Goal: Complete application form

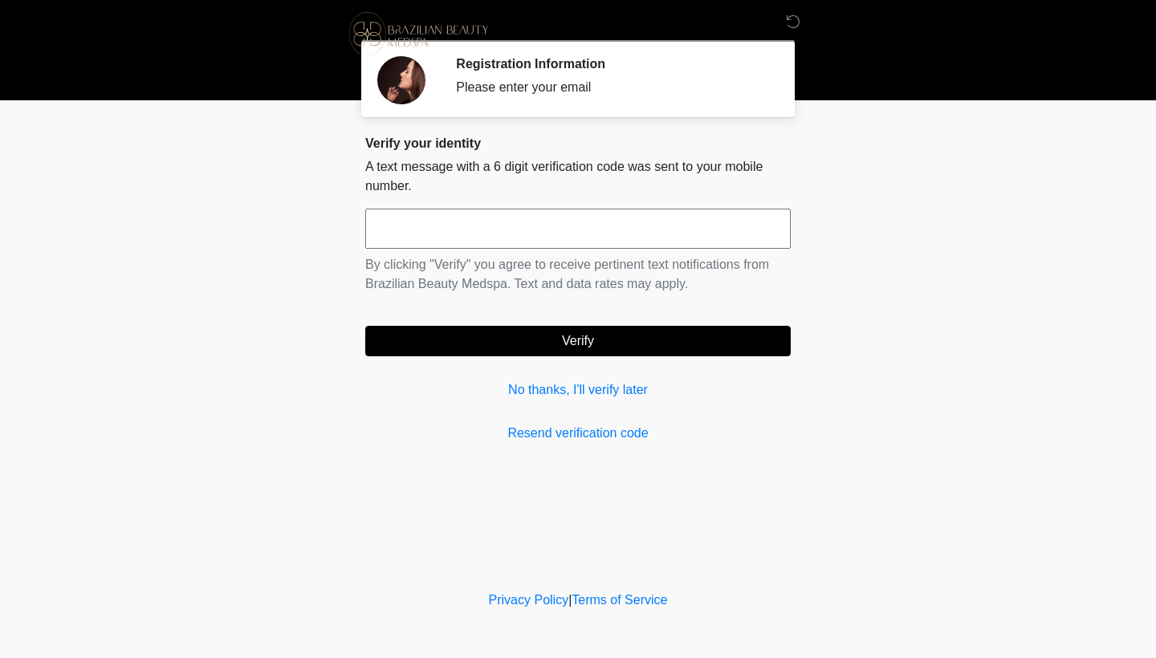
click at [436, 231] on input "text" at bounding box center [577, 229] width 425 height 40
type input "******"
drag, startPoint x: 627, startPoint y: 348, endPoint x: 611, endPoint y: 364, distance: 22.7
click at [627, 348] on button "Verify" at bounding box center [577, 341] width 425 height 30
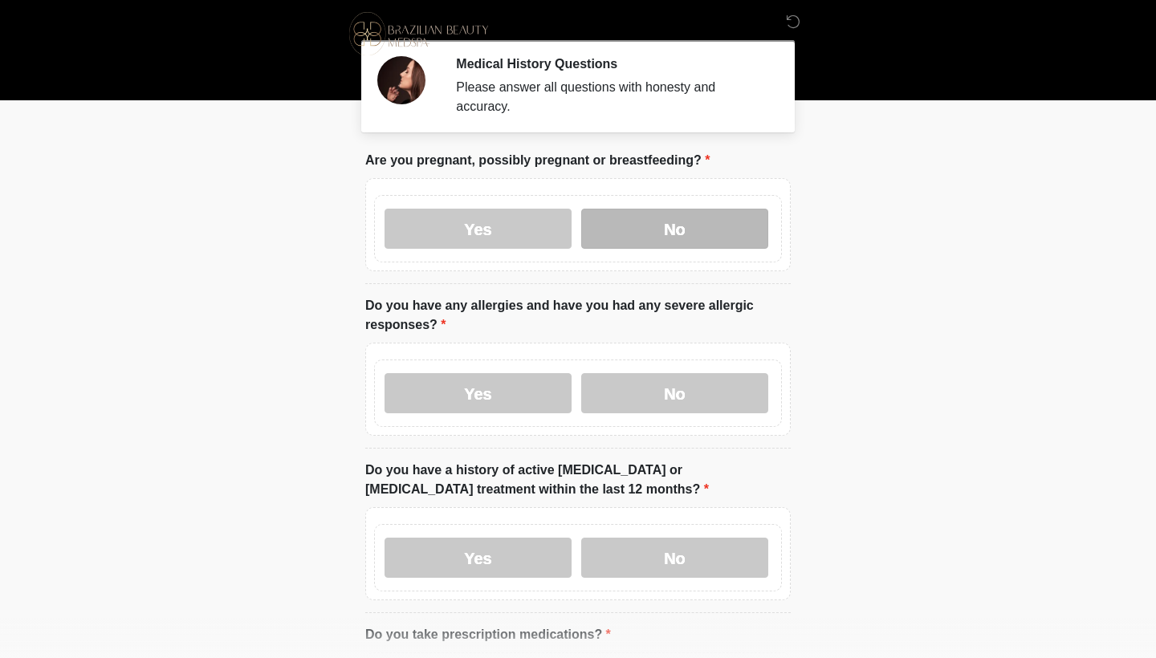
click at [627, 225] on label "No" at bounding box center [674, 229] width 187 height 40
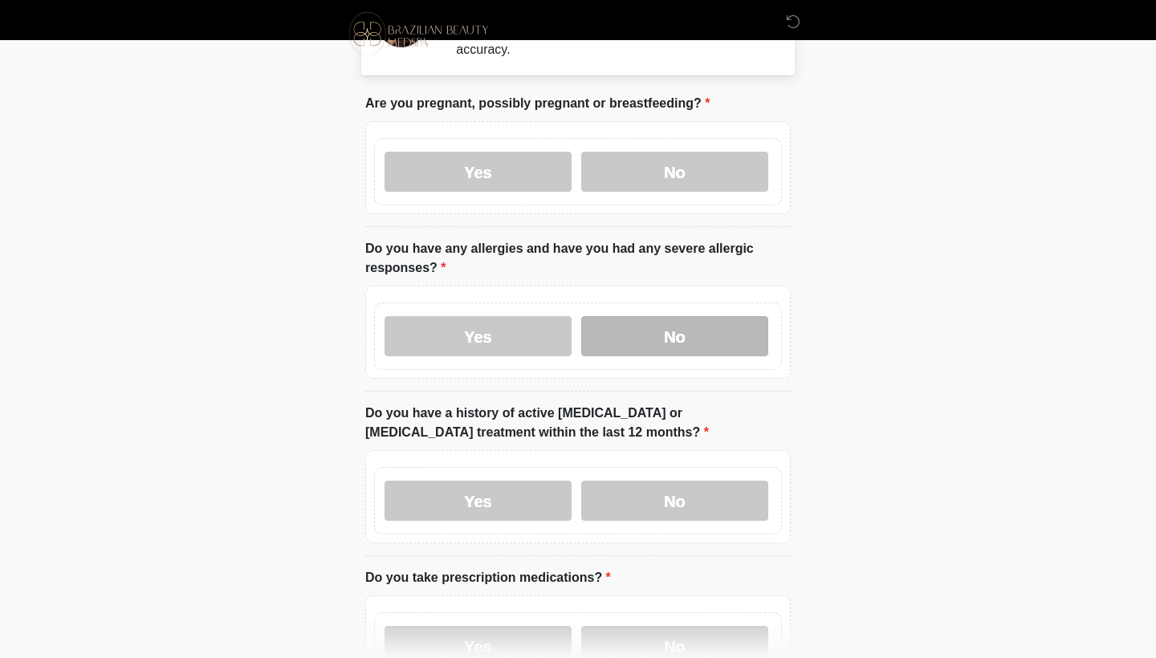
scroll to position [70, 0]
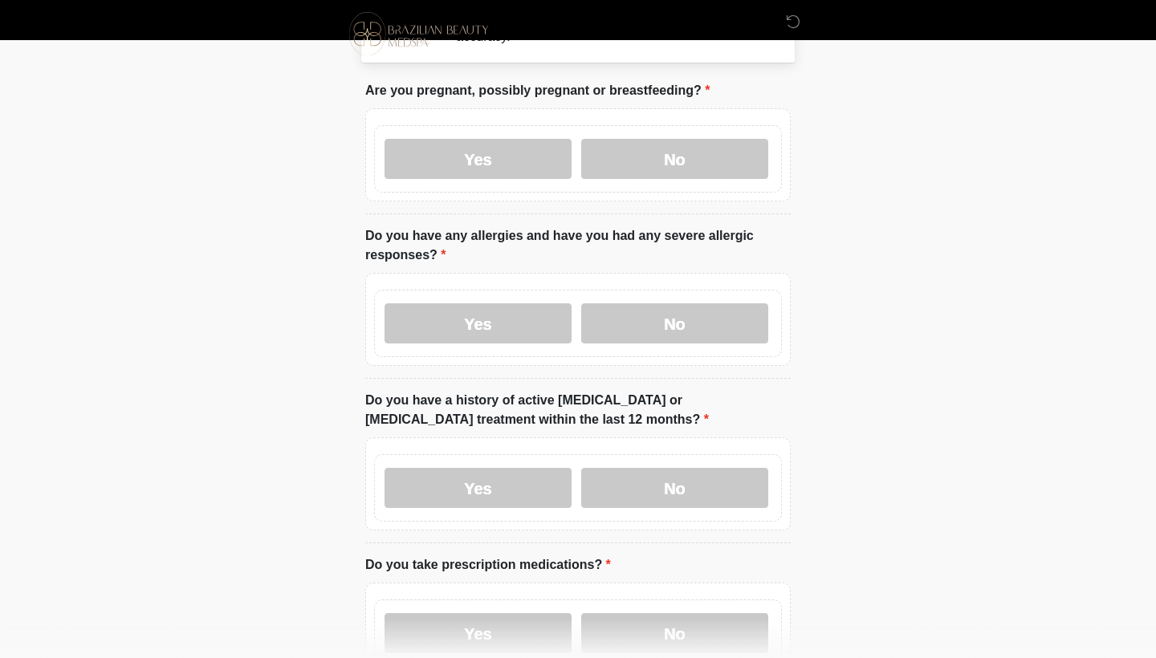
drag, startPoint x: 537, startPoint y: 318, endPoint x: 543, endPoint y: 325, distance: 9.2
click at [539, 319] on label "Yes" at bounding box center [477, 323] width 187 height 40
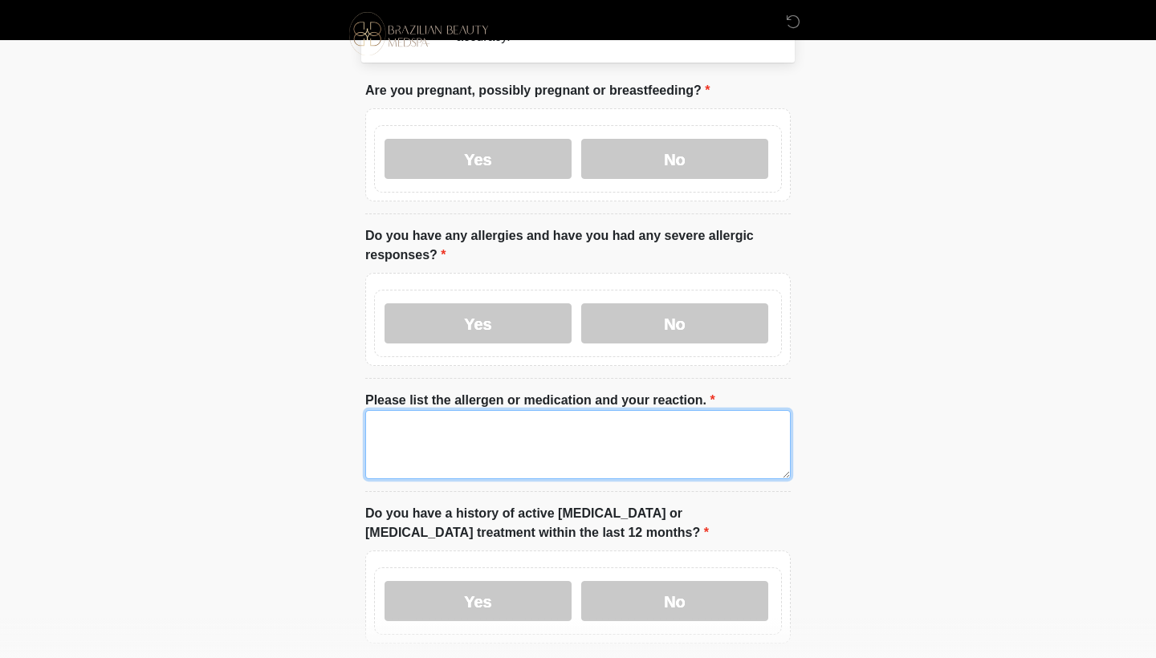
drag, startPoint x: 455, startPoint y: 448, endPoint x: 459, endPoint y: 438, distance: 10.4
click at [456, 444] on textarea "Please list the allergen or medication and your reaction." at bounding box center [577, 444] width 425 height 69
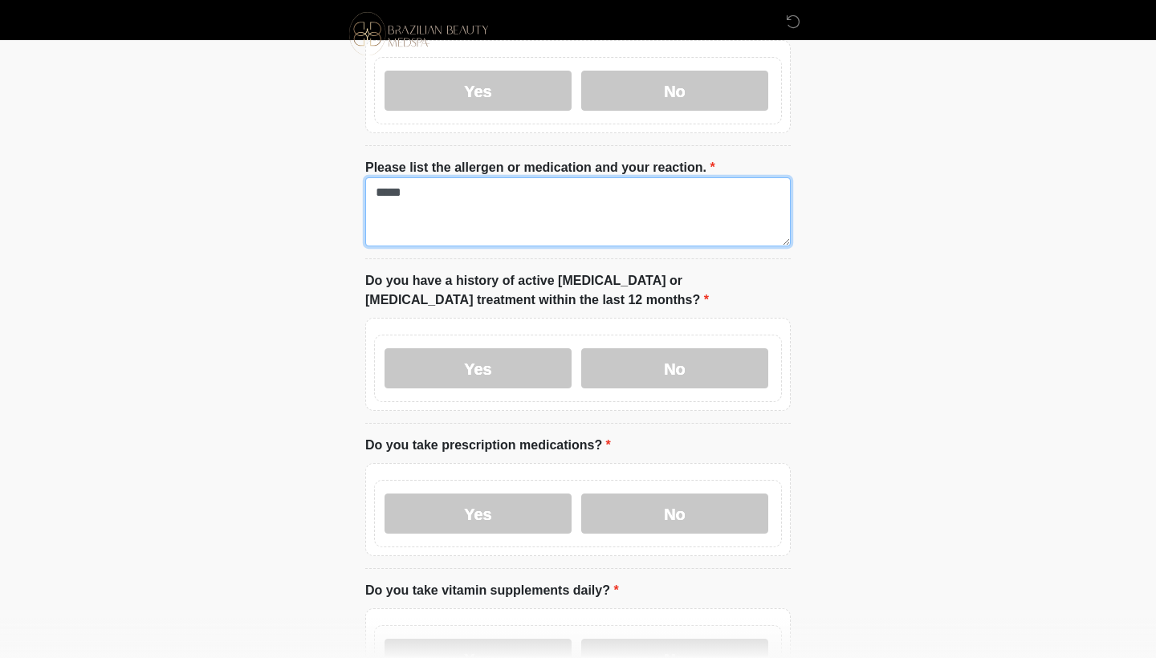
scroll to position [303, 0]
type textarea "*****"
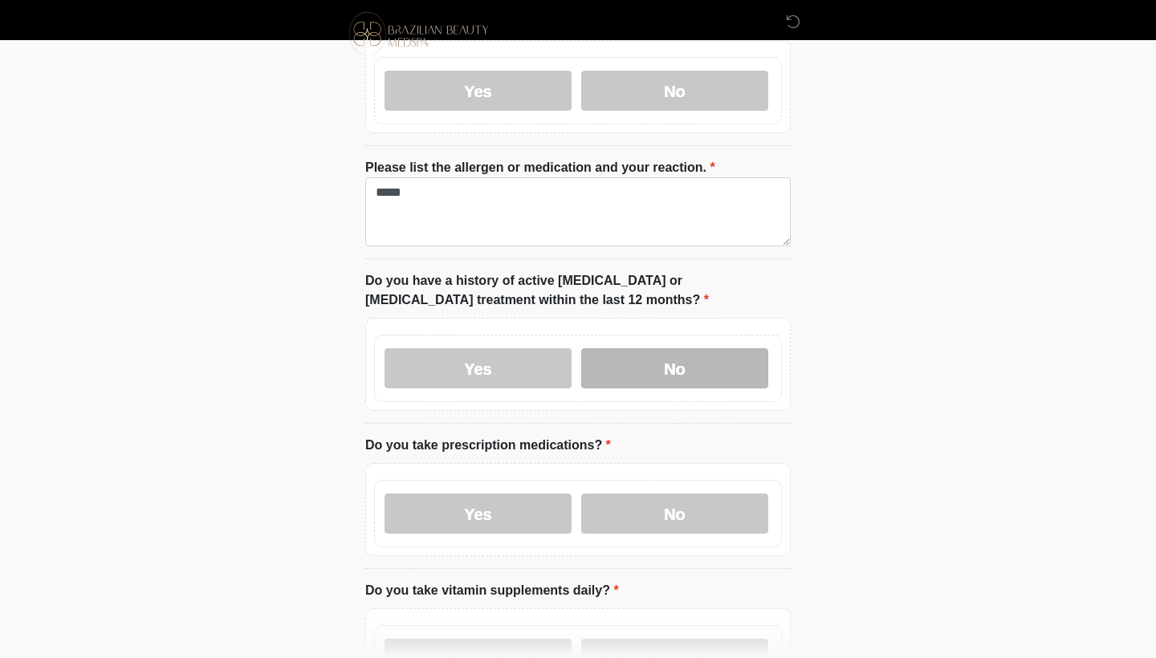
click at [698, 368] on label "No" at bounding box center [674, 368] width 187 height 40
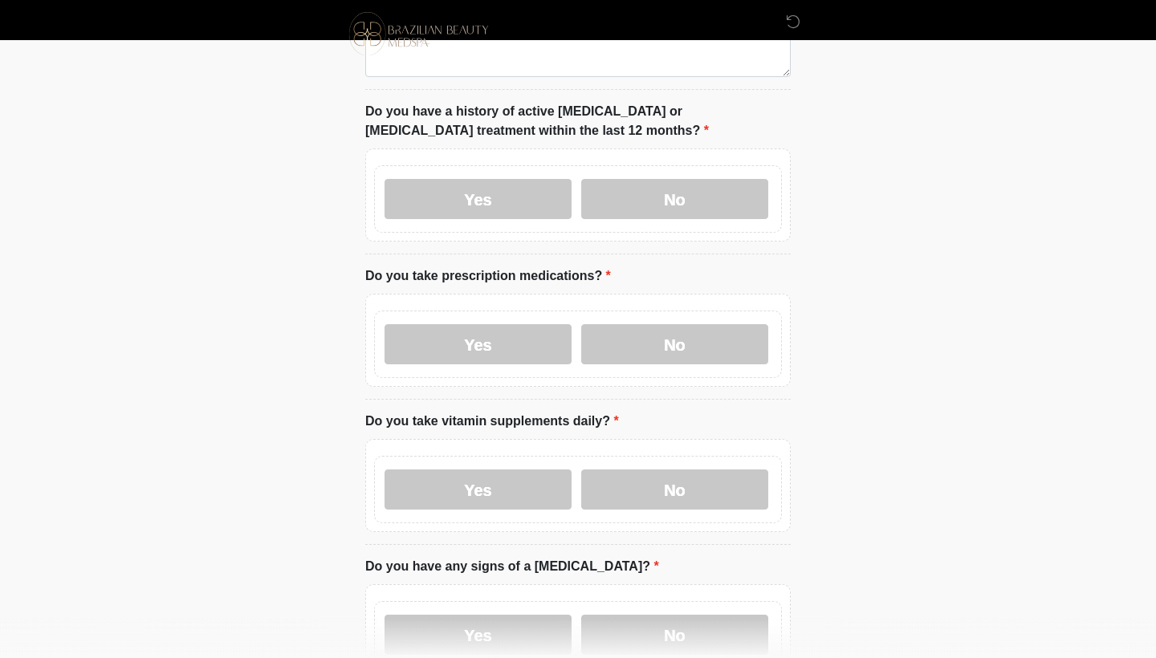
scroll to position [477, 0]
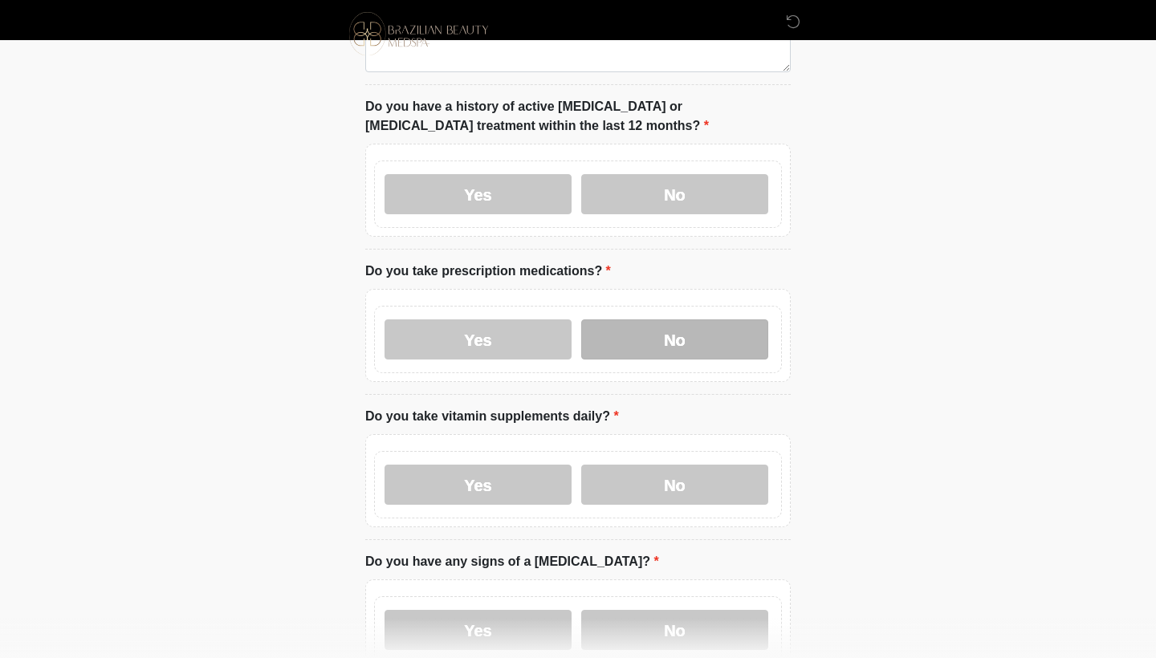
click at [669, 353] on label "No" at bounding box center [674, 339] width 187 height 40
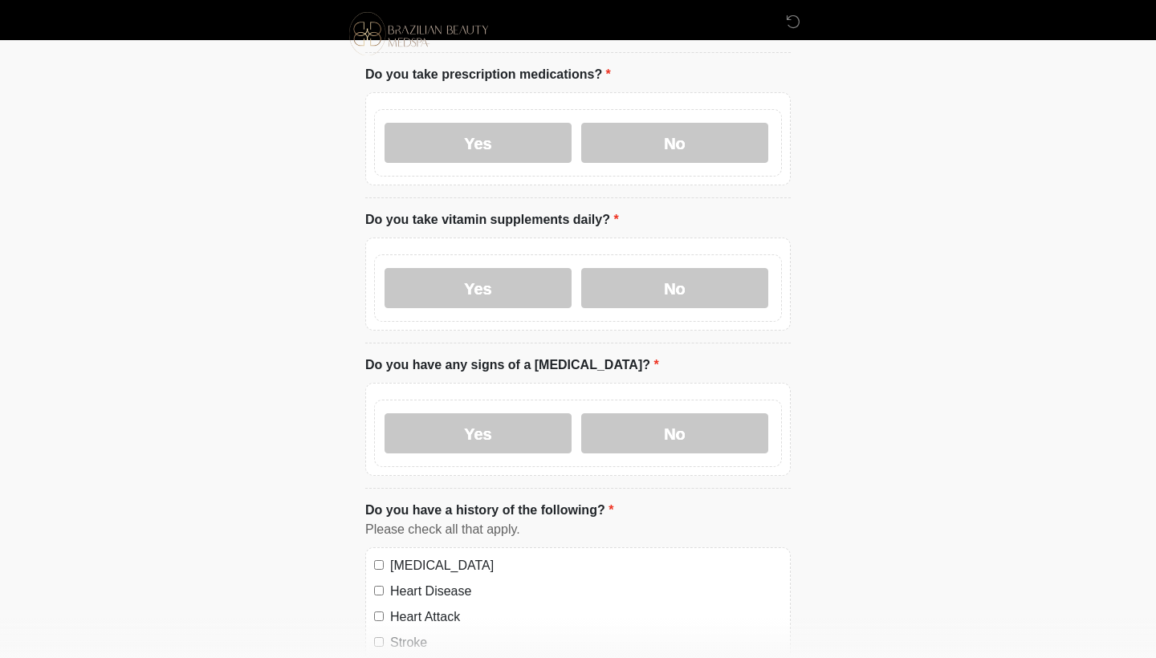
scroll to position [676, 0]
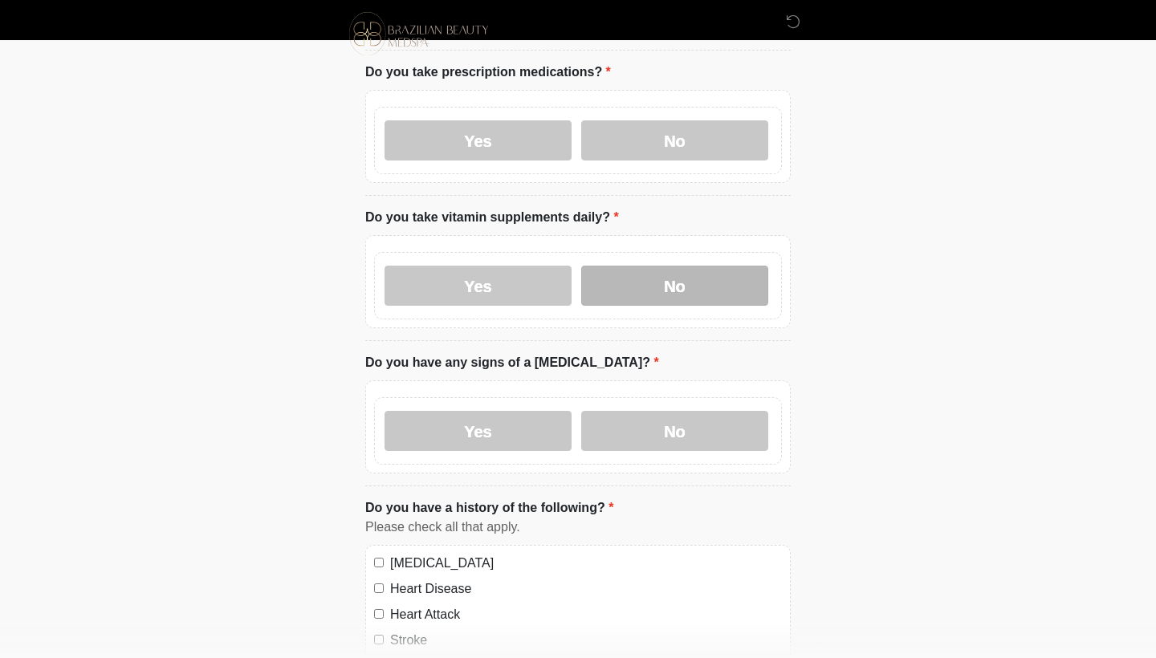
drag, startPoint x: 726, startPoint y: 285, endPoint x: 685, endPoint y: 290, distance: 41.2
click at [728, 284] on label "No" at bounding box center [674, 286] width 187 height 40
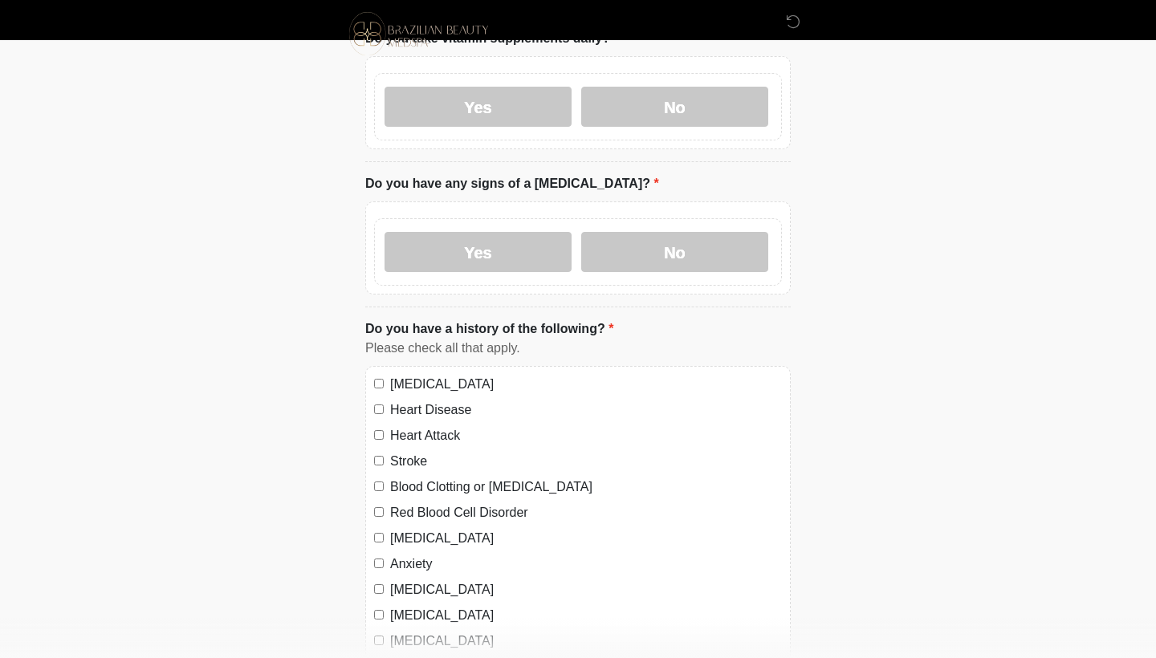
scroll to position [860, 0]
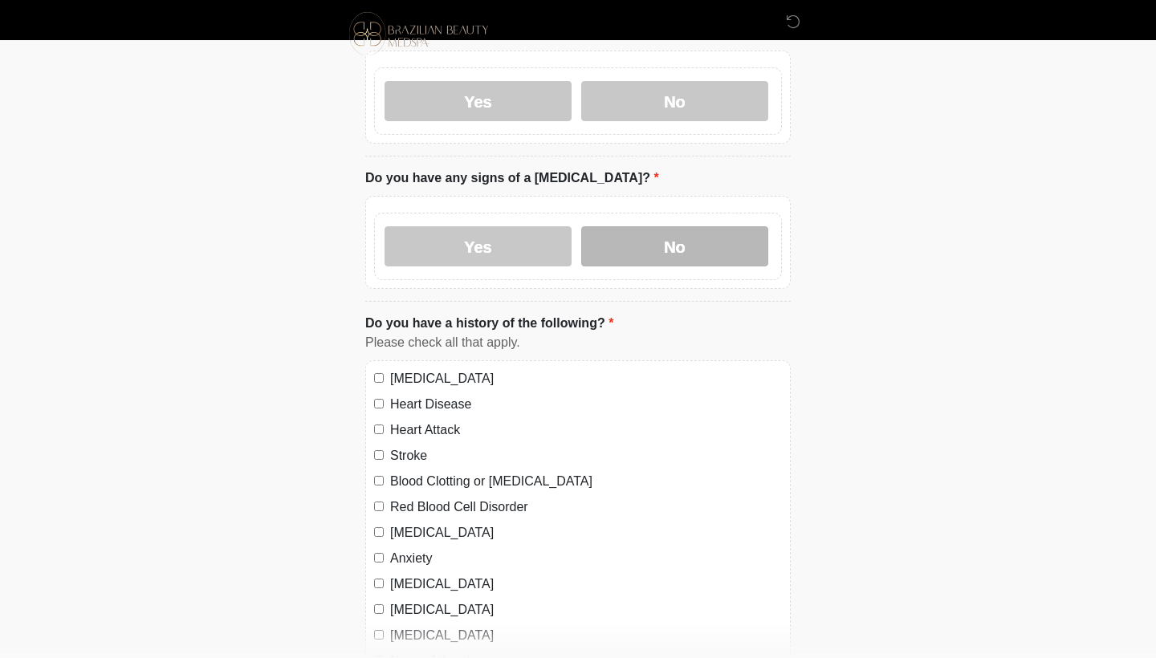
click at [702, 246] on label "No" at bounding box center [674, 246] width 187 height 40
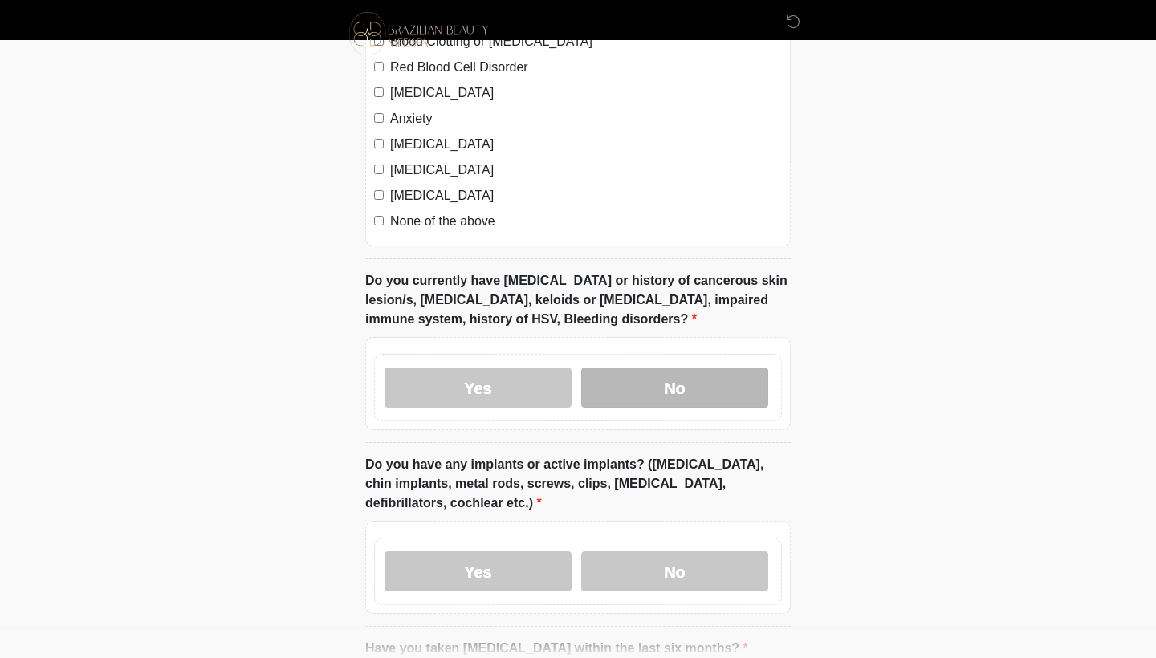
scroll to position [1300, 2]
click at [696, 382] on label "No" at bounding box center [674, 388] width 187 height 40
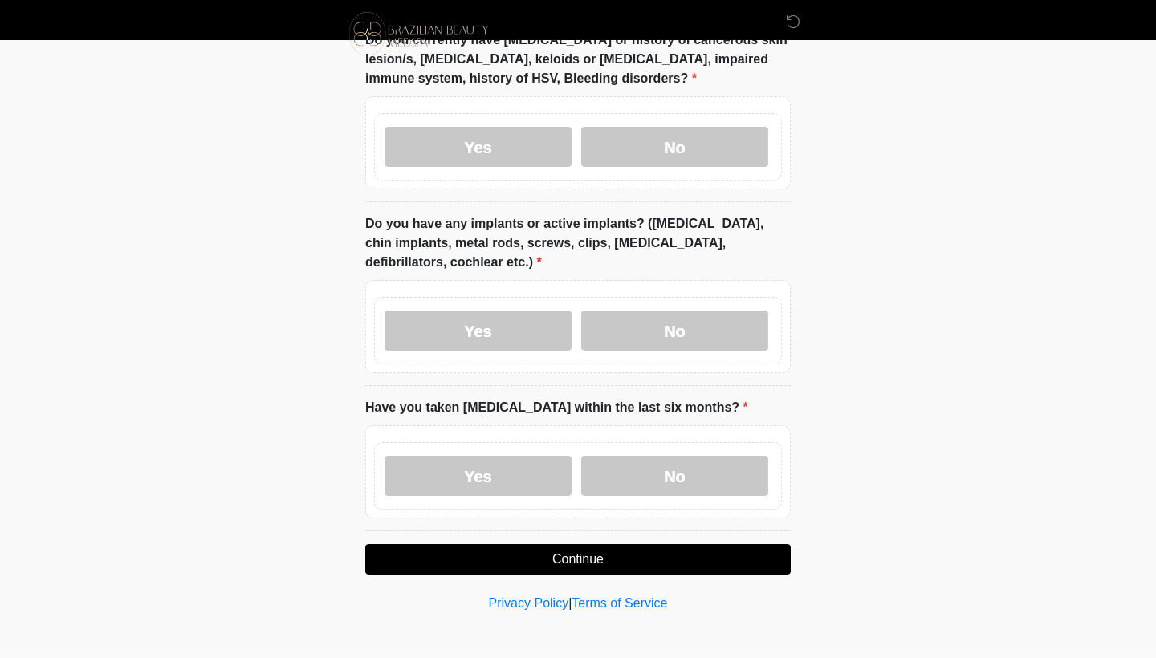
scroll to position [1540, 0]
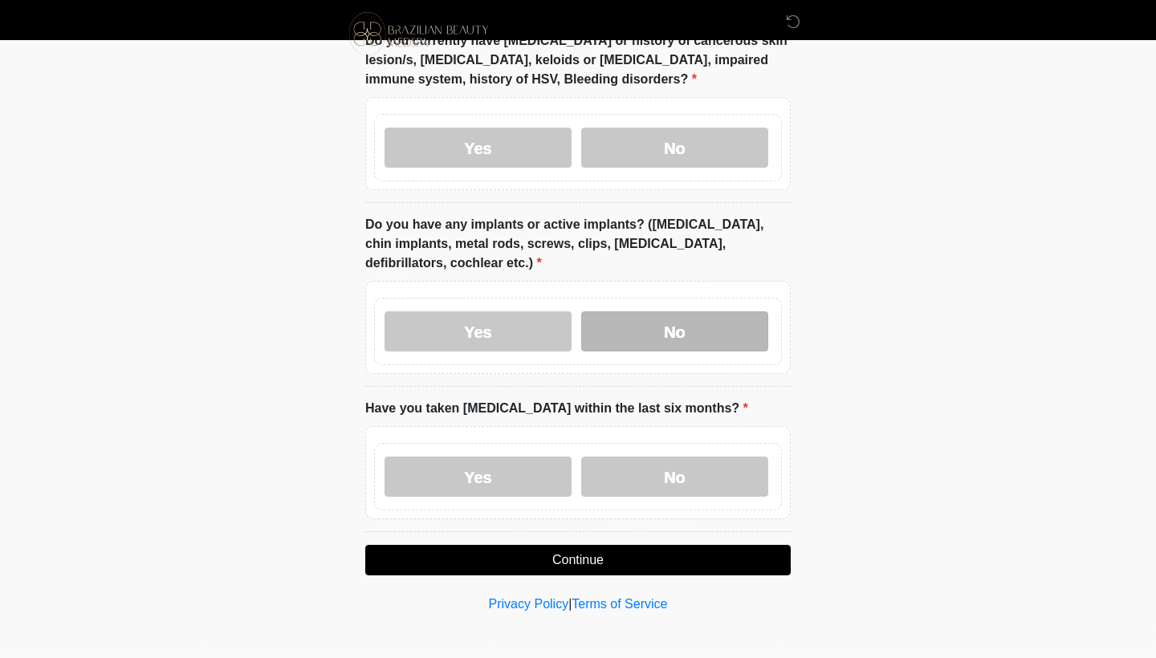
click at [726, 325] on label "No" at bounding box center [674, 331] width 187 height 40
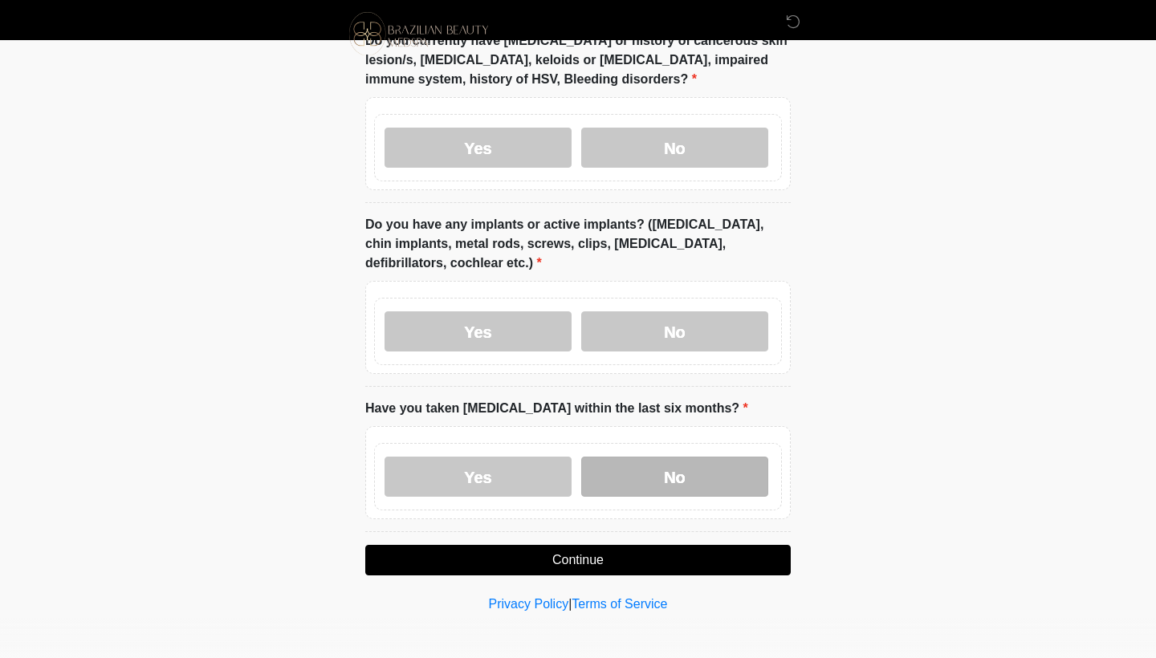
drag, startPoint x: 652, startPoint y: 471, endPoint x: 665, endPoint y: 479, distance: 15.1
click at [661, 470] on label "No" at bounding box center [674, 477] width 187 height 40
click at [627, 556] on button "Continue" at bounding box center [577, 560] width 425 height 30
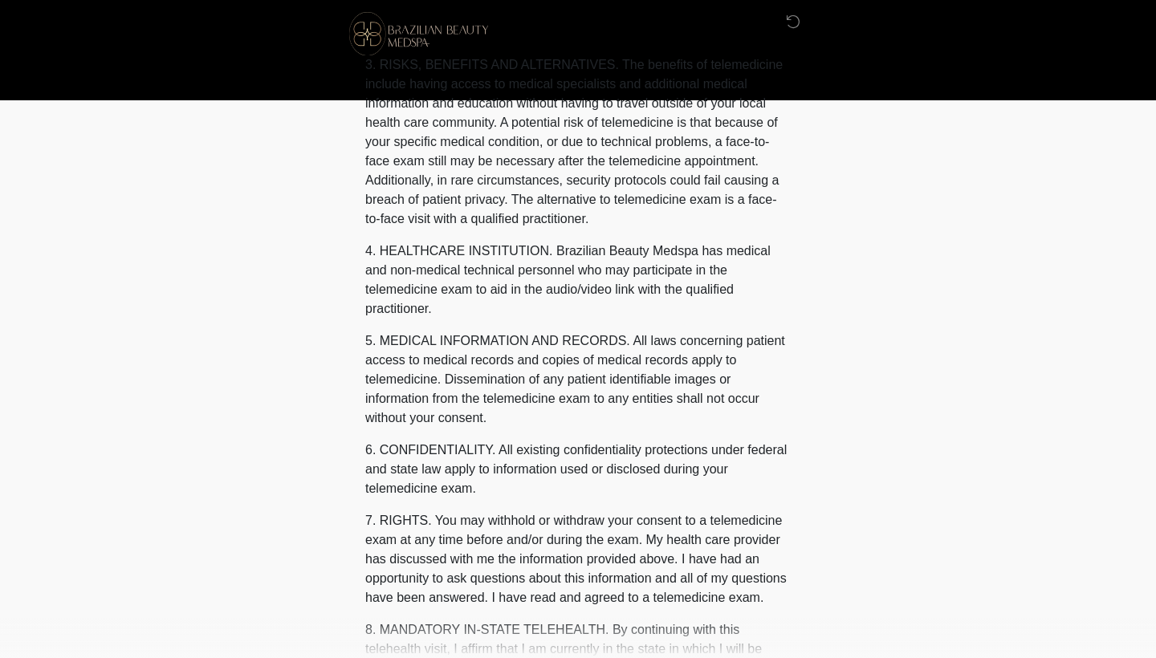
scroll to position [0, 0]
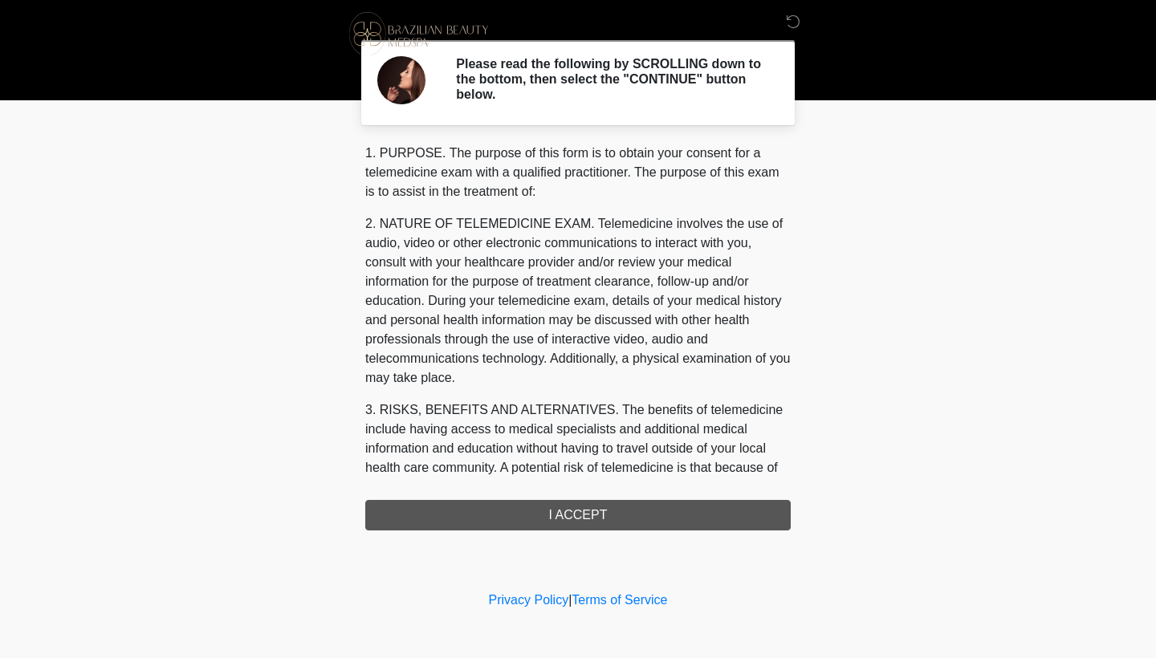
drag, startPoint x: 626, startPoint y: 518, endPoint x: 641, endPoint y: 518, distance: 15.2
click at [627, 517] on div "1. PURPOSE. The purpose of this form is to obtain your consent for a telemedici…" at bounding box center [577, 337] width 425 height 387
click at [581, 514] on div "1. PURPOSE. The purpose of this form is to obtain your consent for a telemedici…" at bounding box center [577, 337] width 425 height 387
click at [608, 517] on div "1. PURPOSE. The purpose of this form is to obtain your consent for a telemedici…" at bounding box center [577, 337] width 425 height 387
click at [597, 518] on div "1. PURPOSE. The purpose of this form is to obtain your consent for a telemedici…" at bounding box center [577, 337] width 425 height 387
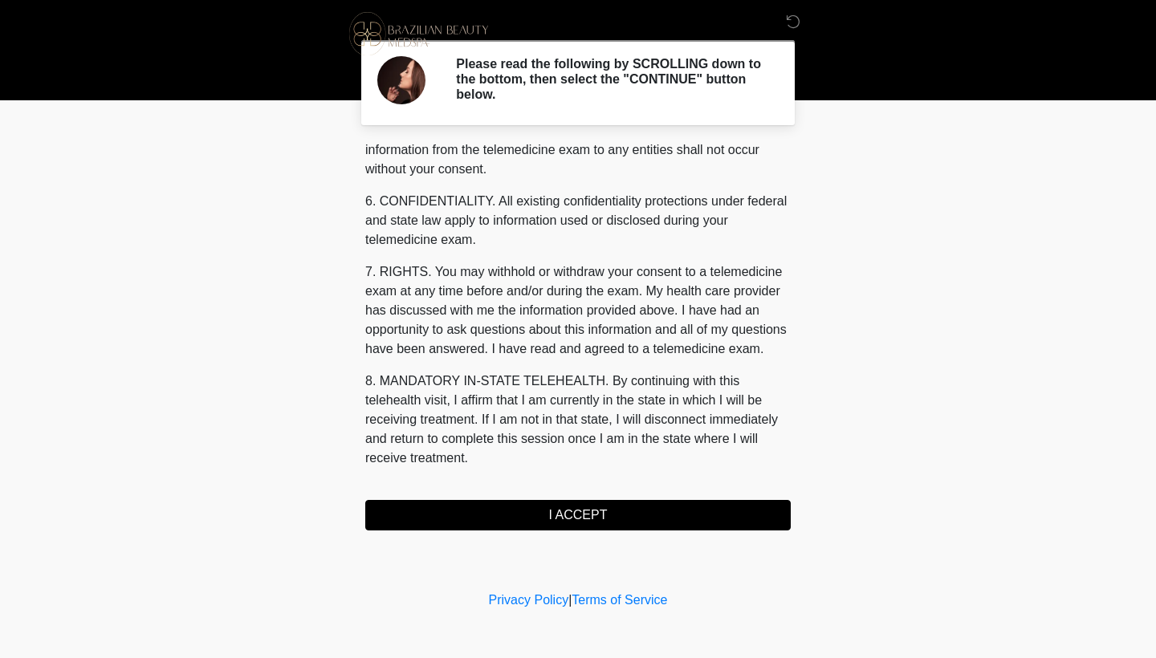
click at [652, 523] on button "I ACCEPT" at bounding box center [577, 515] width 425 height 30
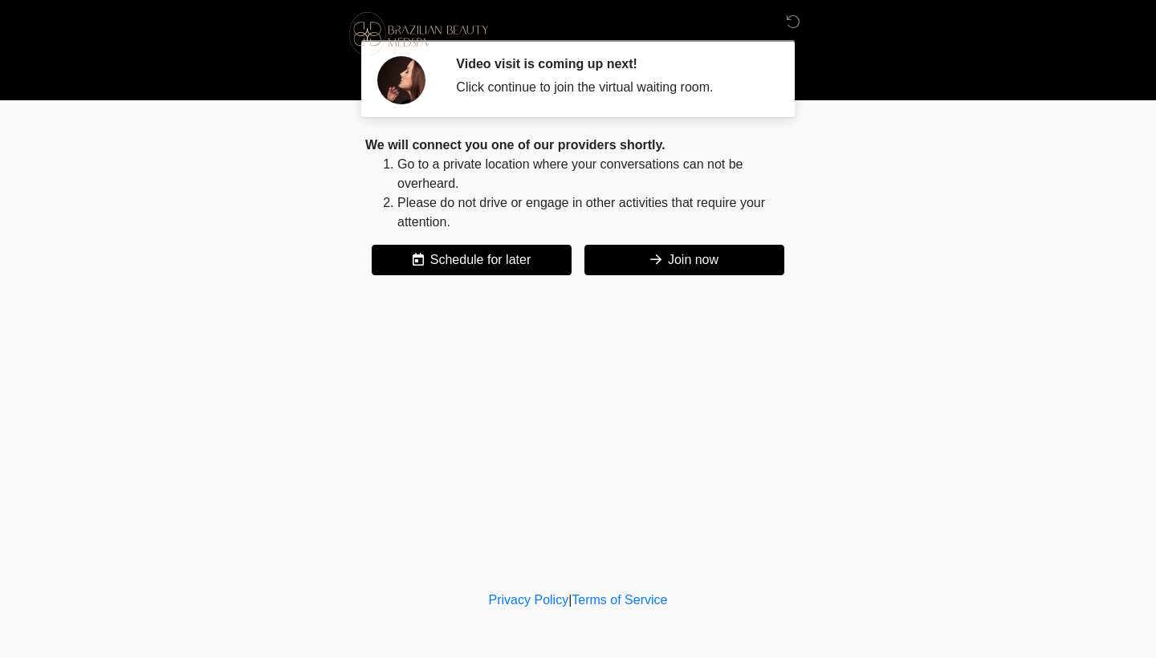
click at [711, 266] on button "Join now" at bounding box center [684, 260] width 200 height 30
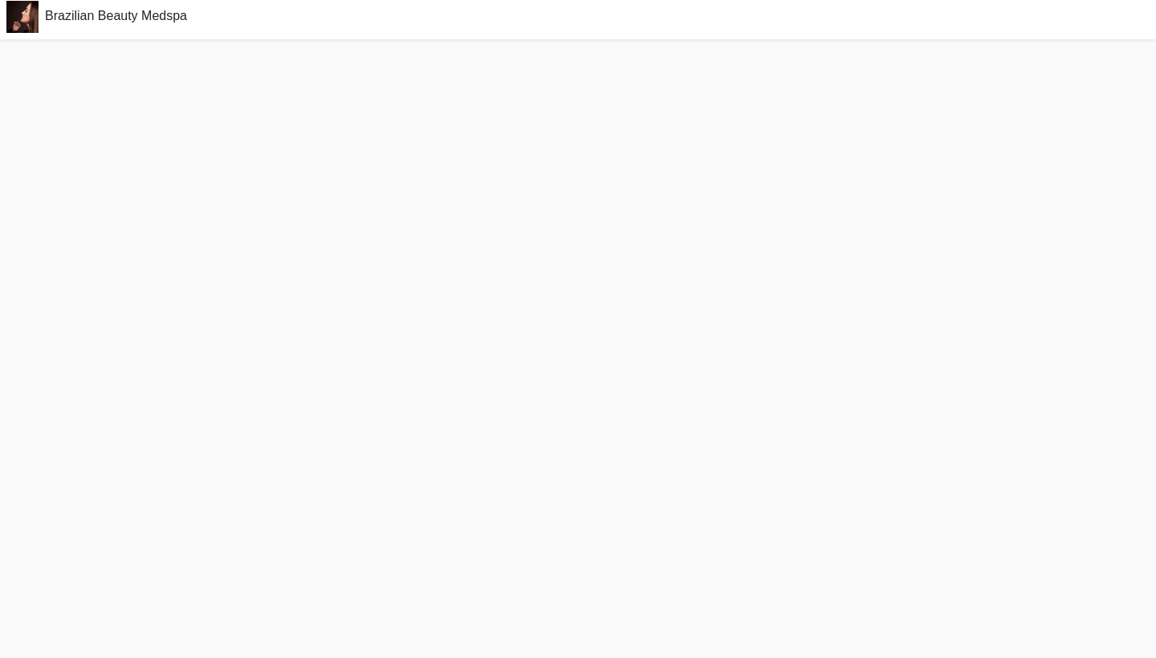
scroll to position [5, 0]
